Goal: Obtain resource: Obtain resource

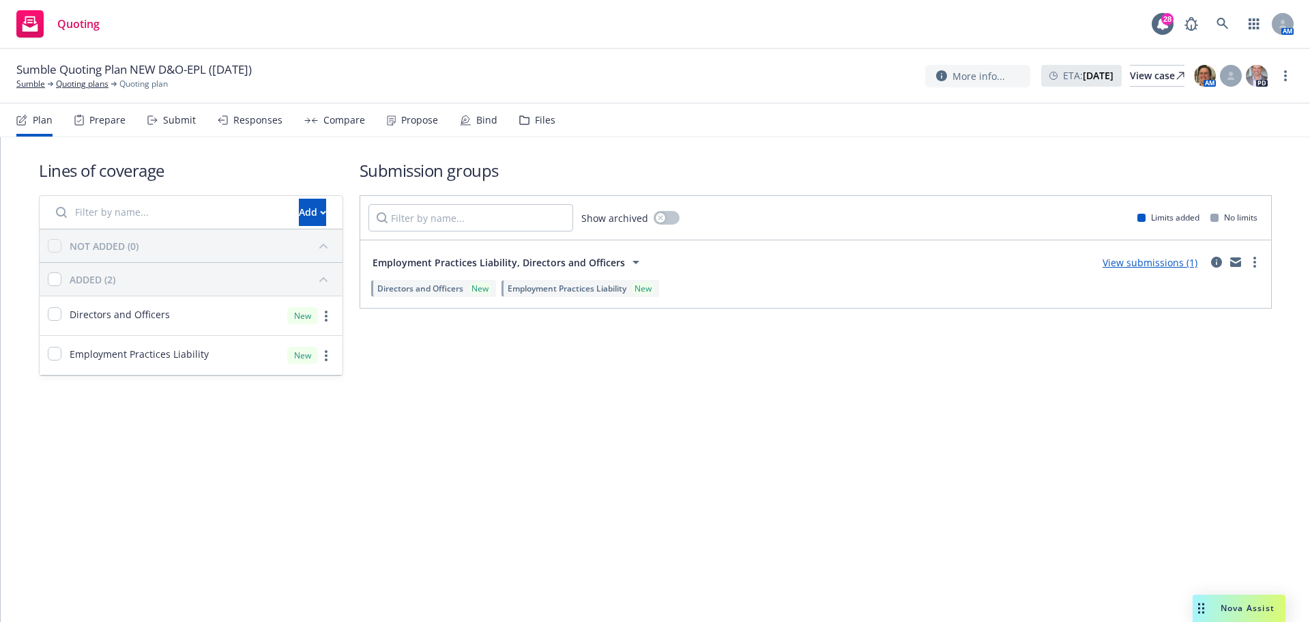
click at [524, 124] on icon at bounding box center [524, 120] width 10 height 10
